Goal: Check status: Check status

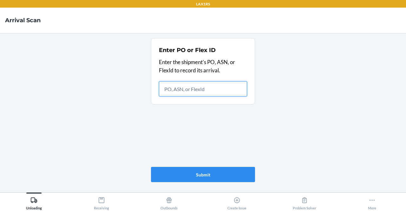
paste input "9903325"
type input "9903325"
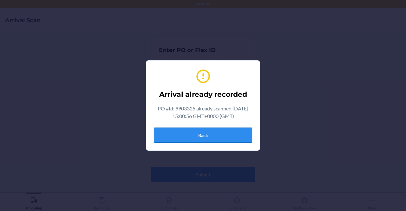
click at [221, 136] on button "Back" at bounding box center [203, 134] width 98 height 15
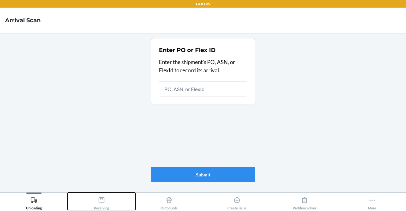
click at [100, 193] on button "Receiving" at bounding box center [102, 200] width 68 height 17
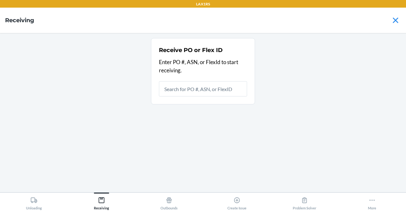
type input "9903325"
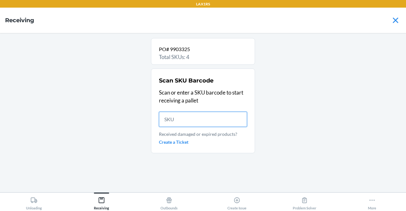
paste input "DSF2AK5MAL6"
type input "DSF2AK5MAL6"
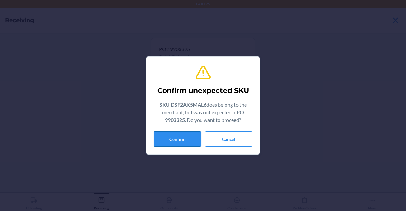
click at [181, 139] on button "Confirm" at bounding box center [177, 138] width 47 height 15
